Goal: Navigation & Orientation: Find specific page/section

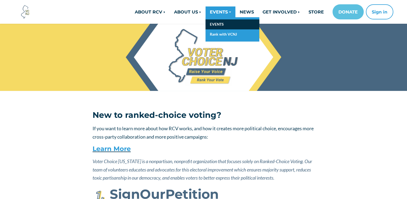
click at [216, 26] on link "EVENTS" at bounding box center [233, 24] width 54 height 10
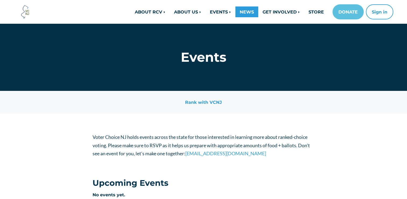
click at [243, 12] on link "NEWS" at bounding box center [246, 11] width 23 height 11
